Goal: Navigation & Orientation: Find specific page/section

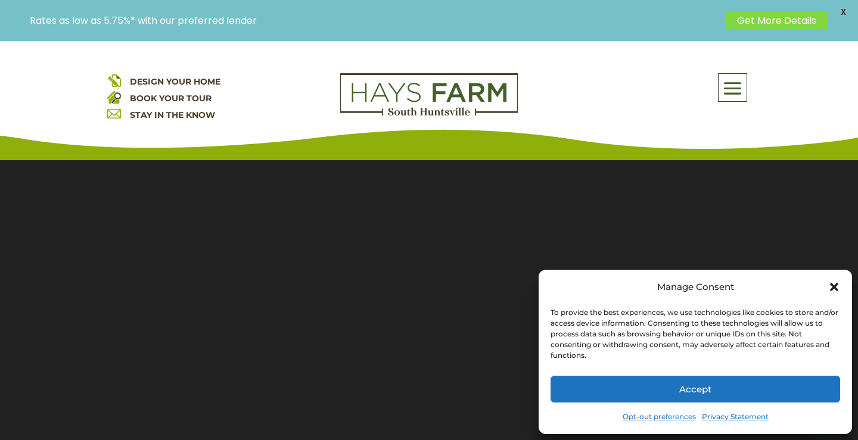
click at [832, 283] on icon "Close dialog" at bounding box center [834, 287] width 12 height 12
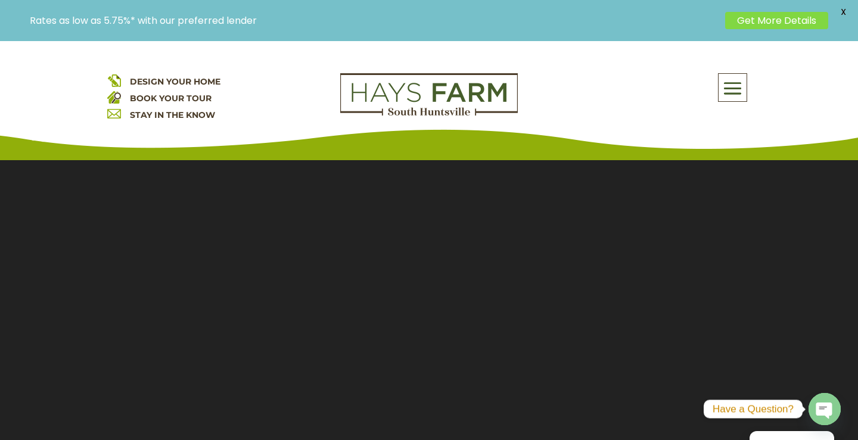
click at [734, 90] on span at bounding box center [732, 87] width 28 height 27
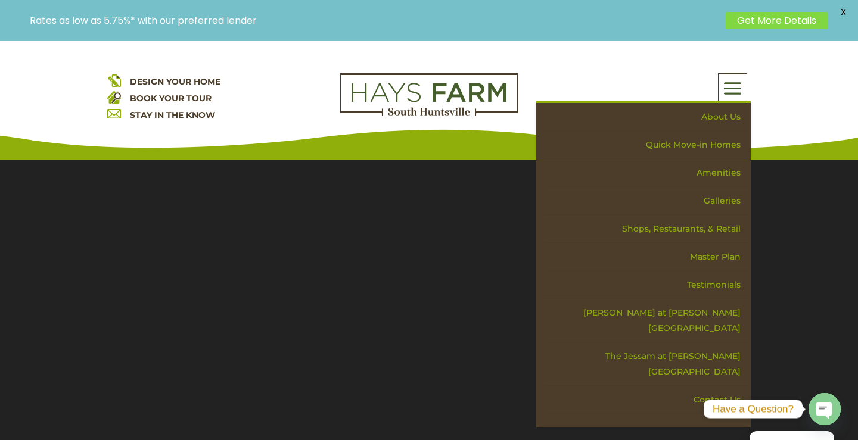
click at [479, 308] on section "Video Player 00:04 00:00 00:32 Use Up/Down Arrow keys to increase or decrease v…" at bounding box center [429, 338] width 858 height 387
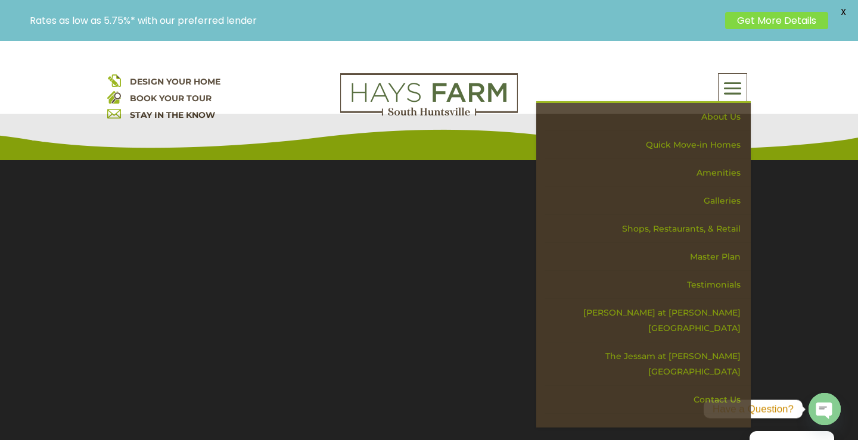
scroll to position [44, 0]
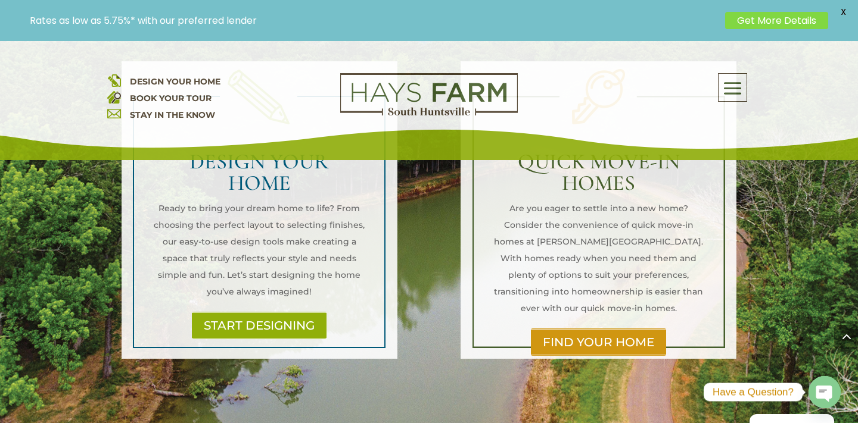
scroll to position [1099, 0]
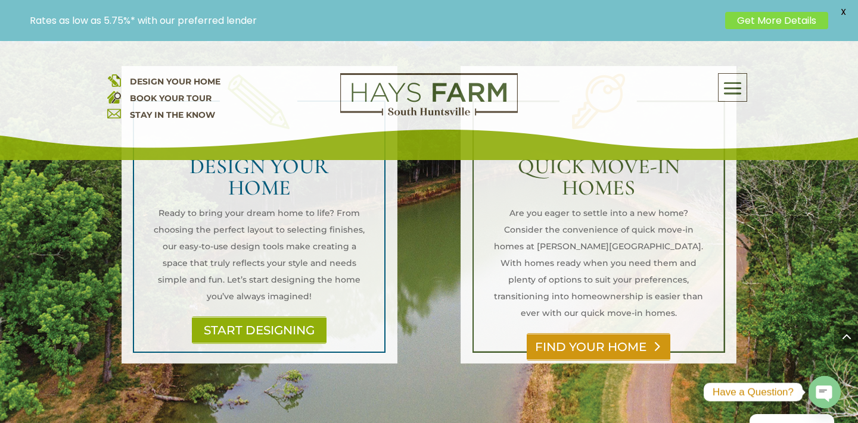
click at [669, 333] on link "FIND YOUR HOME" at bounding box center [598, 346] width 144 height 27
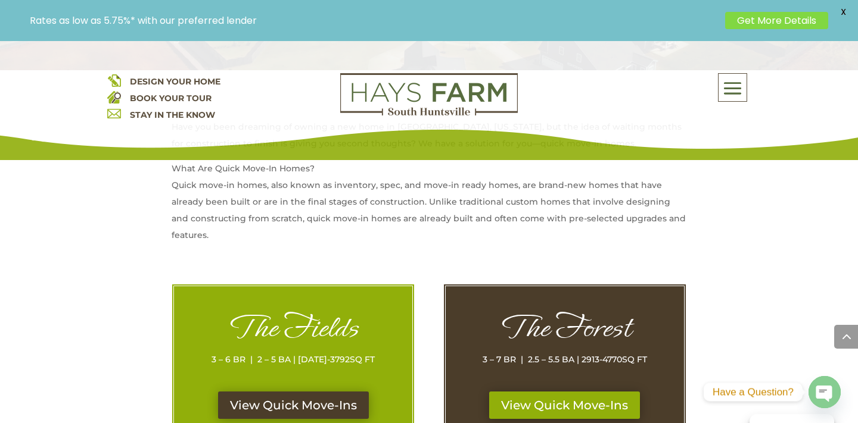
scroll to position [472, 0]
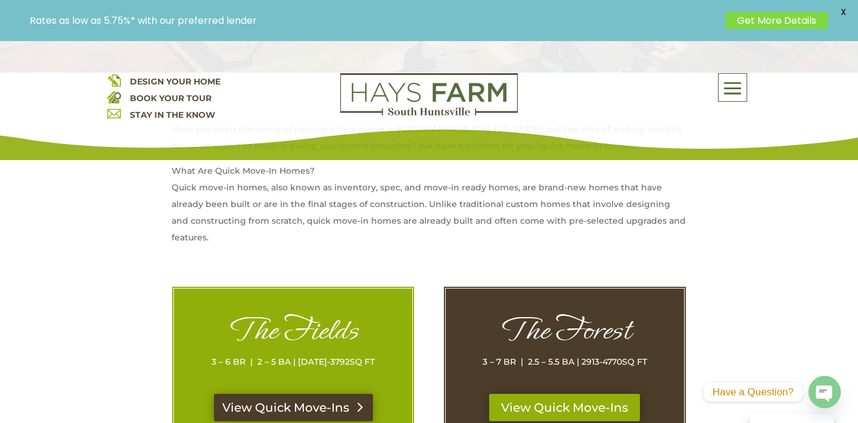
click at [341, 407] on link "View Quick Move-Ins" at bounding box center [293, 407] width 159 height 27
